Goal: Information Seeking & Learning: Check status

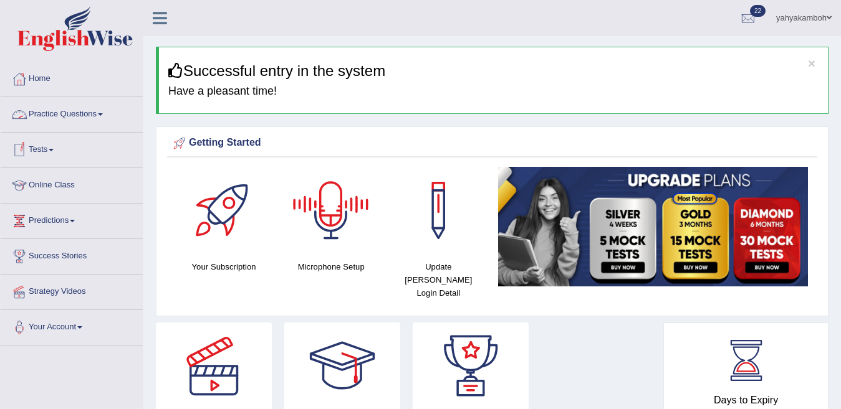
click at [36, 149] on link "Tests" at bounding box center [72, 148] width 142 height 31
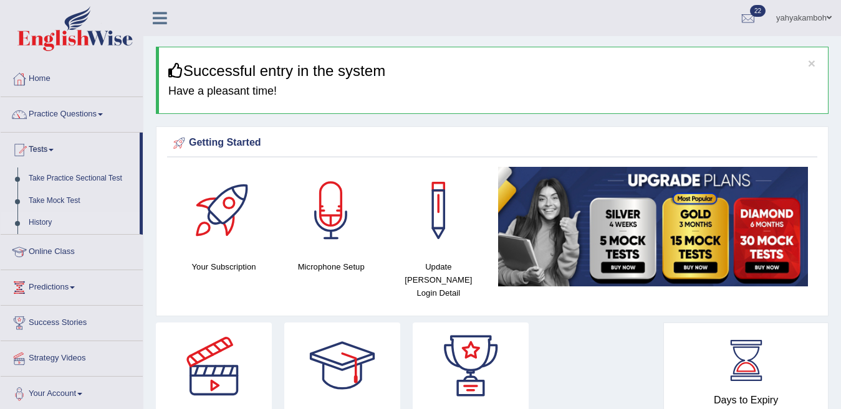
click at [39, 222] on link "History" at bounding box center [81, 223] width 117 height 22
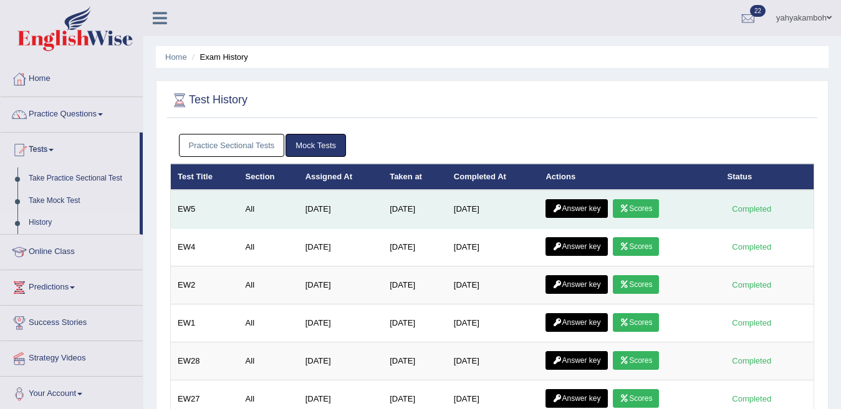
click at [569, 202] on link "Answer key" at bounding box center [576, 208] width 62 height 19
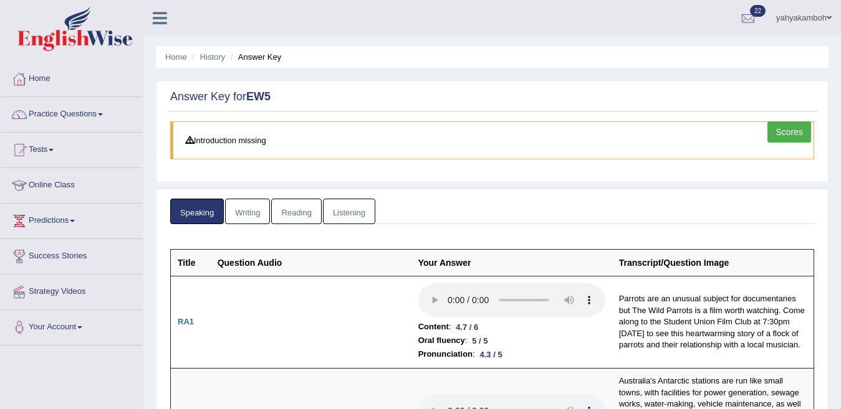
click at [791, 129] on link "Scores" at bounding box center [789, 132] width 44 height 21
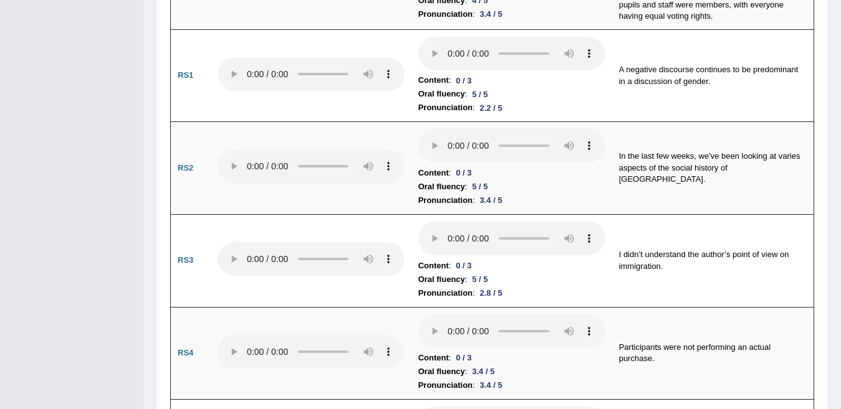
scroll to position [166, 0]
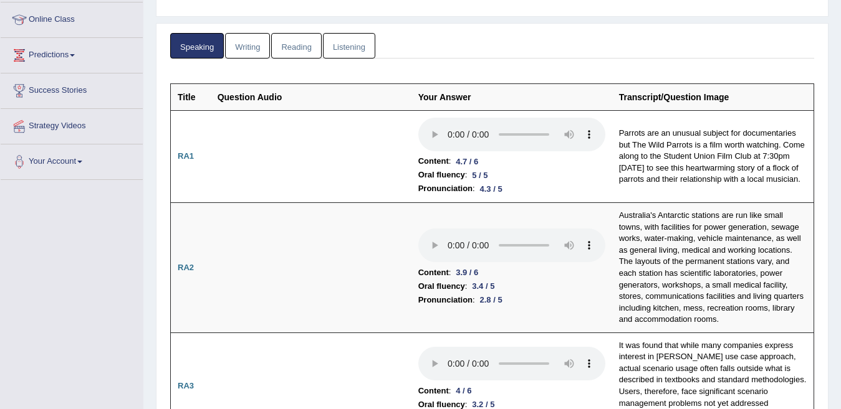
click at [256, 46] on link "Writing" at bounding box center [247, 46] width 45 height 26
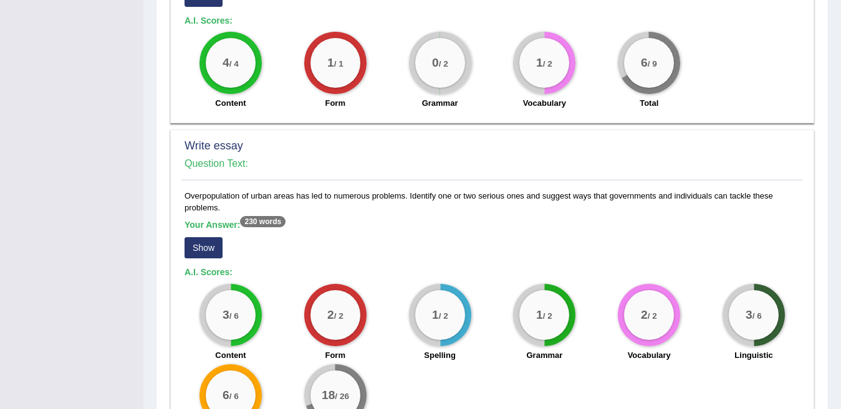
scroll to position [922, 0]
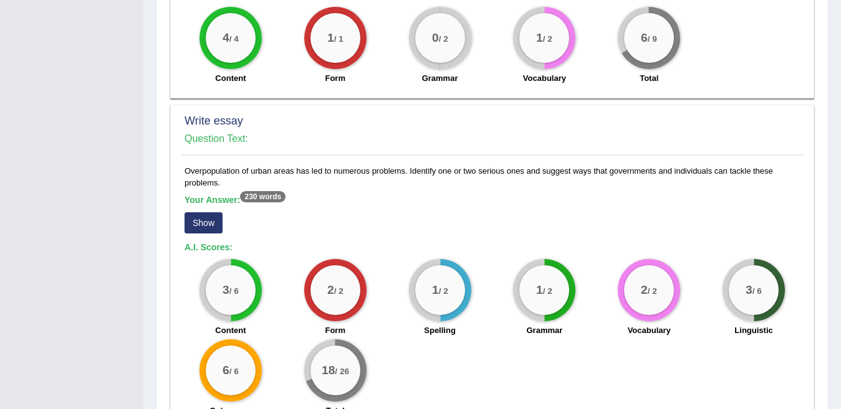
click at [191, 212] on button "Show" at bounding box center [203, 222] width 38 height 21
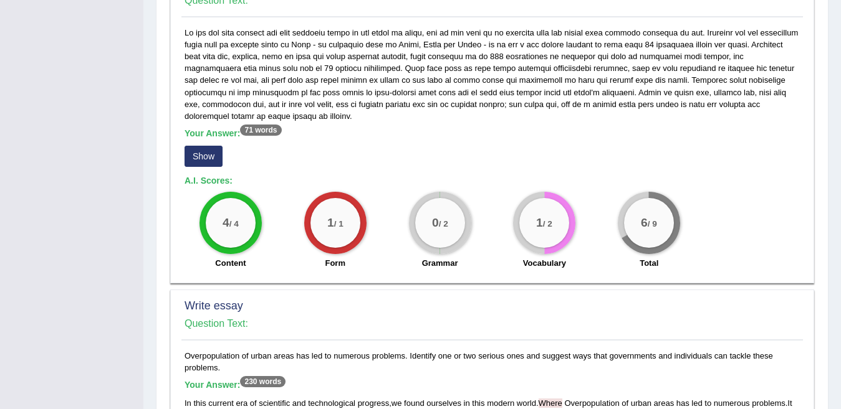
scroll to position [21, 0]
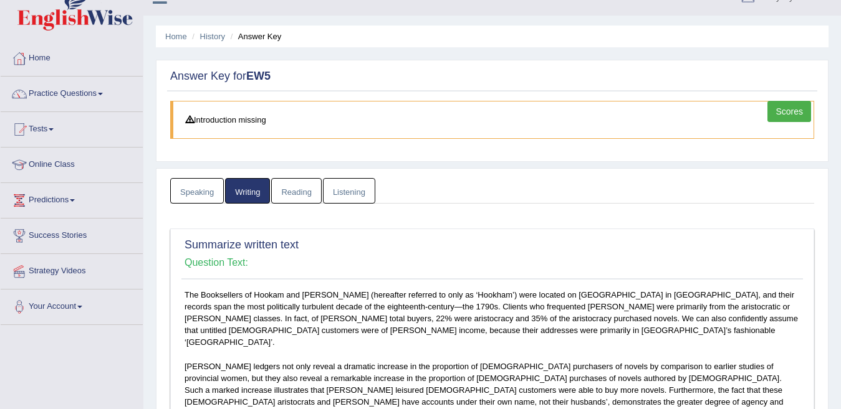
click at [289, 189] on link "Reading" at bounding box center [296, 191] width 50 height 26
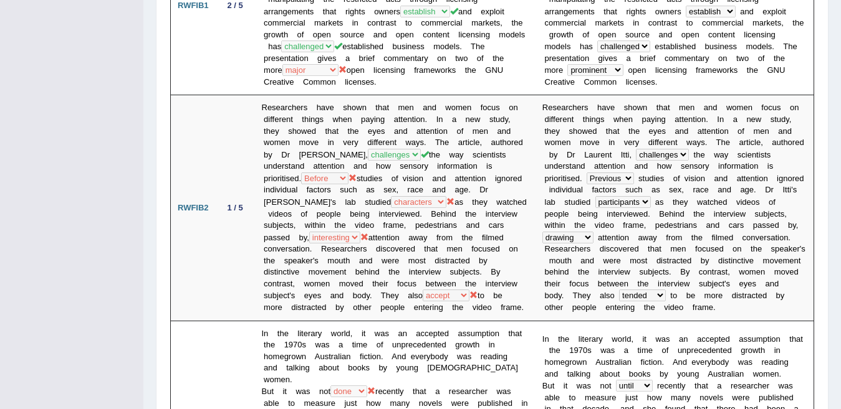
scroll to position [121, 0]
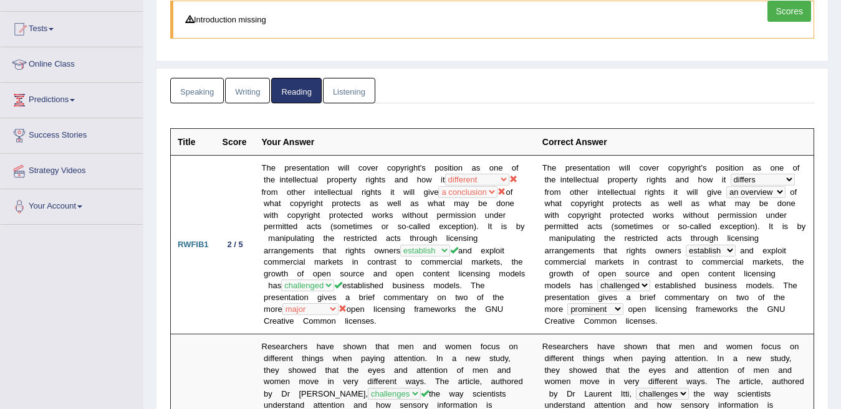
click at [348, 95] on link "Listening" at bounding box center [349, 91] width 52 height 26
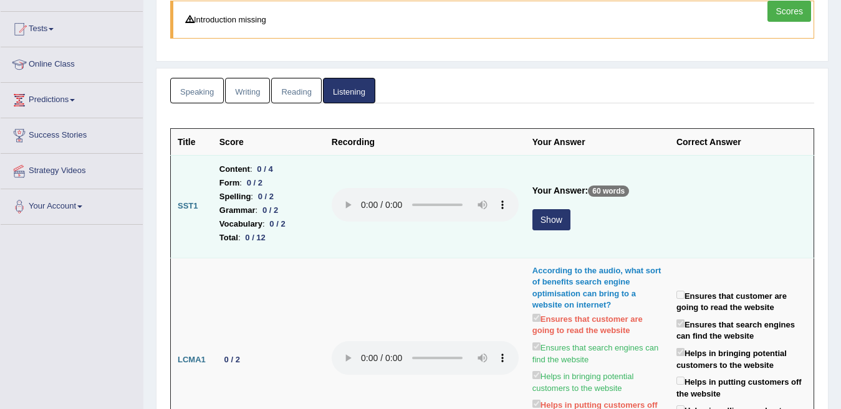
click at [553, 218] on button "Show" at bounding box center [551, 219] width 38 height 21
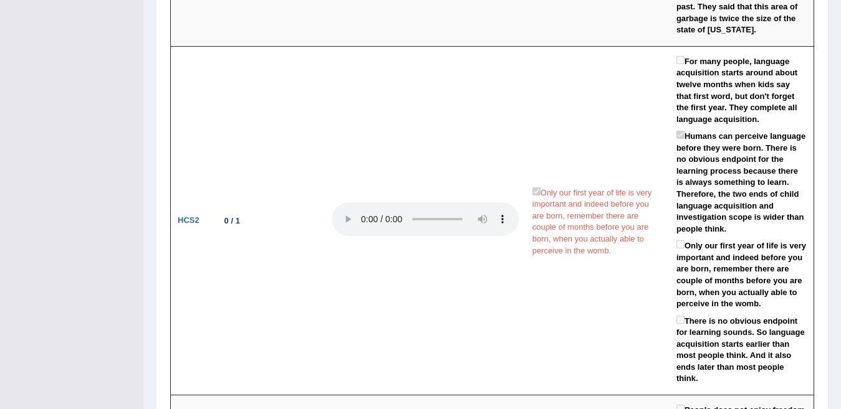
scroll to position [2025, 0]
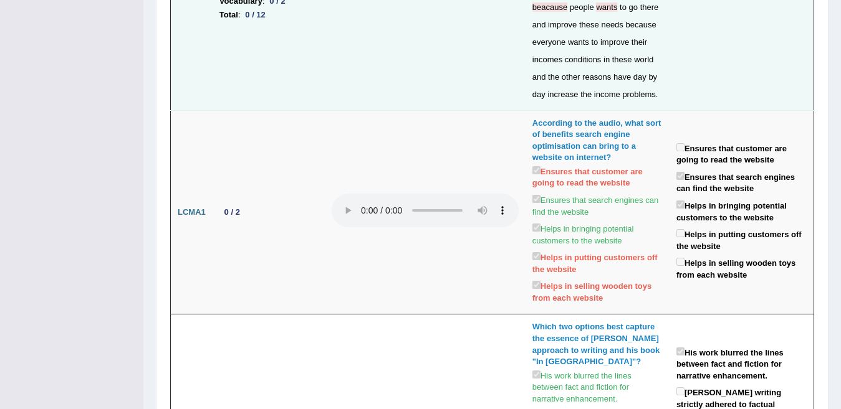
scroll to position [62, 0]
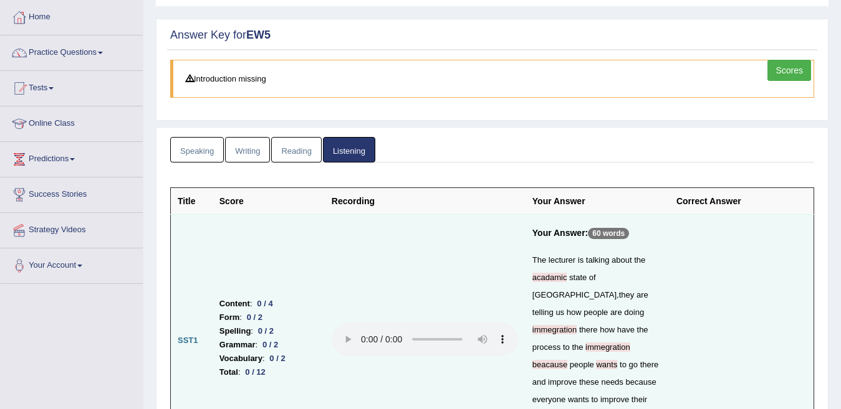
click at [806, 69] on link "Scores" at bounding box center [789, 70] width 44 height 21
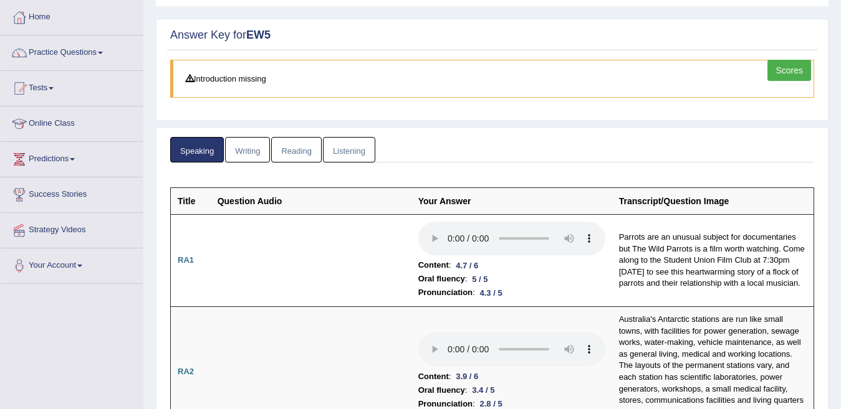
click at [244, 151] on link "Writing" at bounding box center [247, 150] width 45 height 26
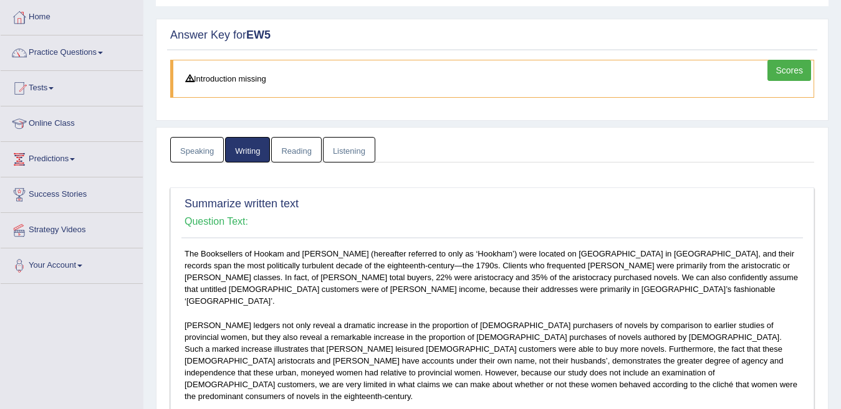
scroll to position [420, 0]
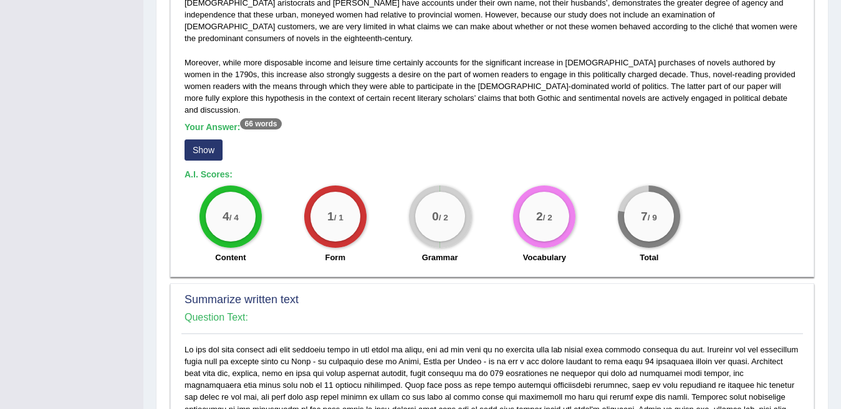
click at [205, 140] on button "Show" at bounding box center [203, 150] width 38 height 21
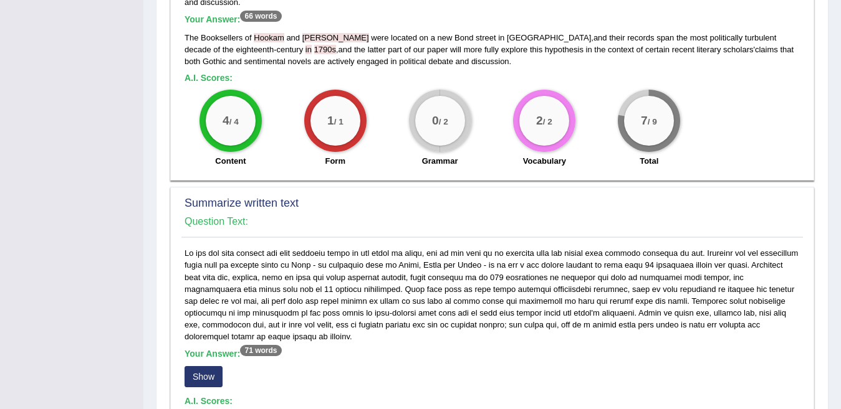
scroll to position [586, 0]
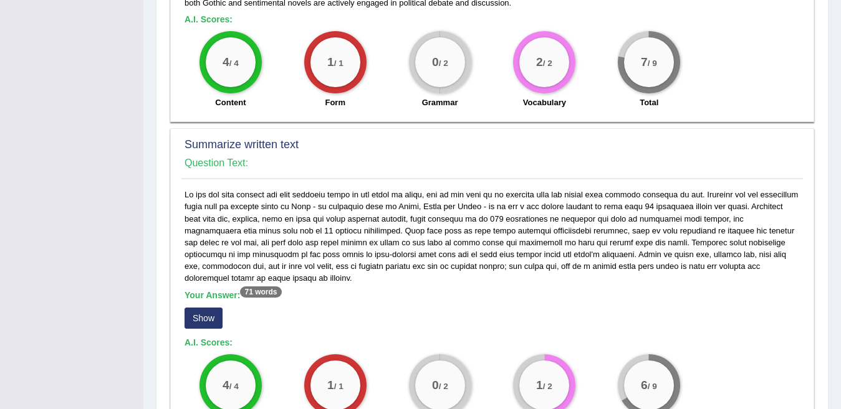
click at [199, 308] on button "Show" at bounding box center [203, 318] width 38 height 21
